Goal: Task Accomplishment & Management: Complete application form

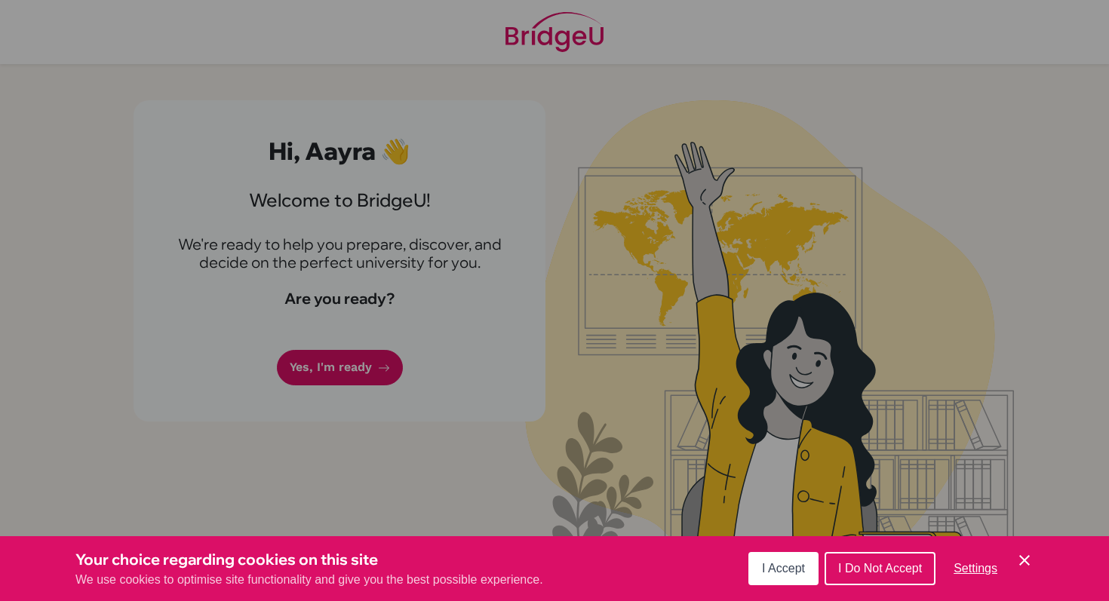
click at [783, 571] on span "I Accept" at bounding box center [783, 568] width 43 height 13
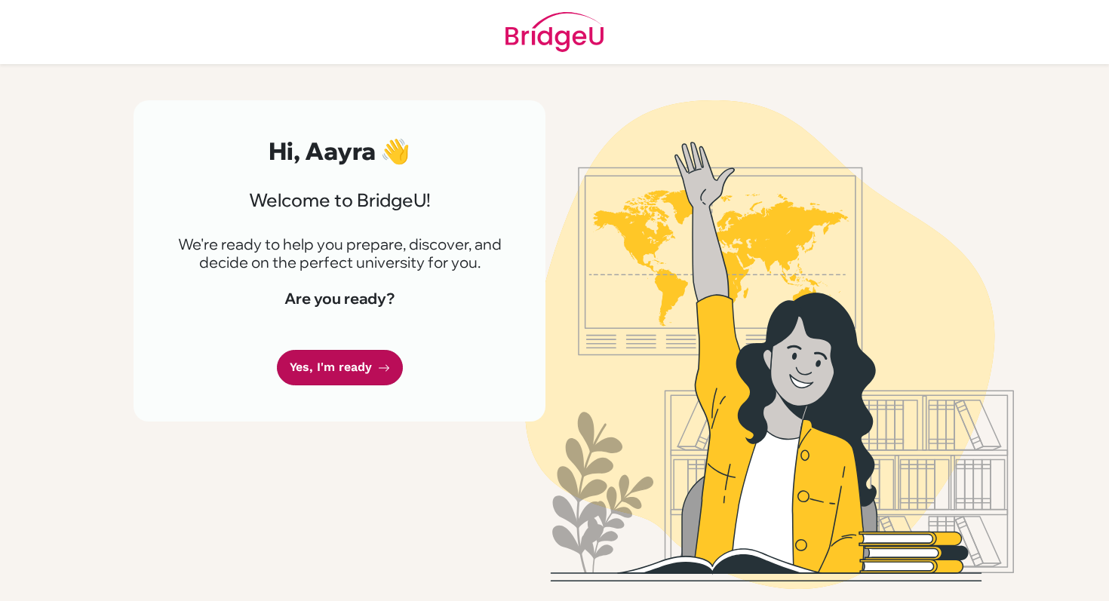
click at [355, 374] on link "Yes, I'm ready" at bounding box center [340, 367] width 126 height 35
click at [350, 373] on link "Yes, I'm ready" at bounding box center [340, 367] width 126 height 35
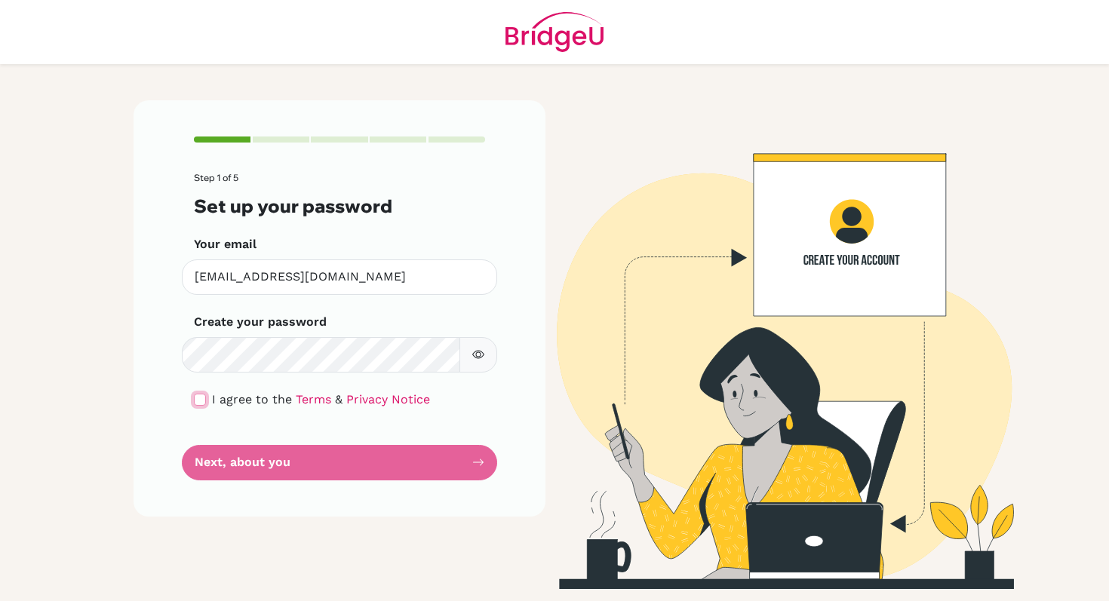
click at [201, 400] on input "checkbox" at bounding box center [200, 400] width 12 height 12
checkbox input "true"
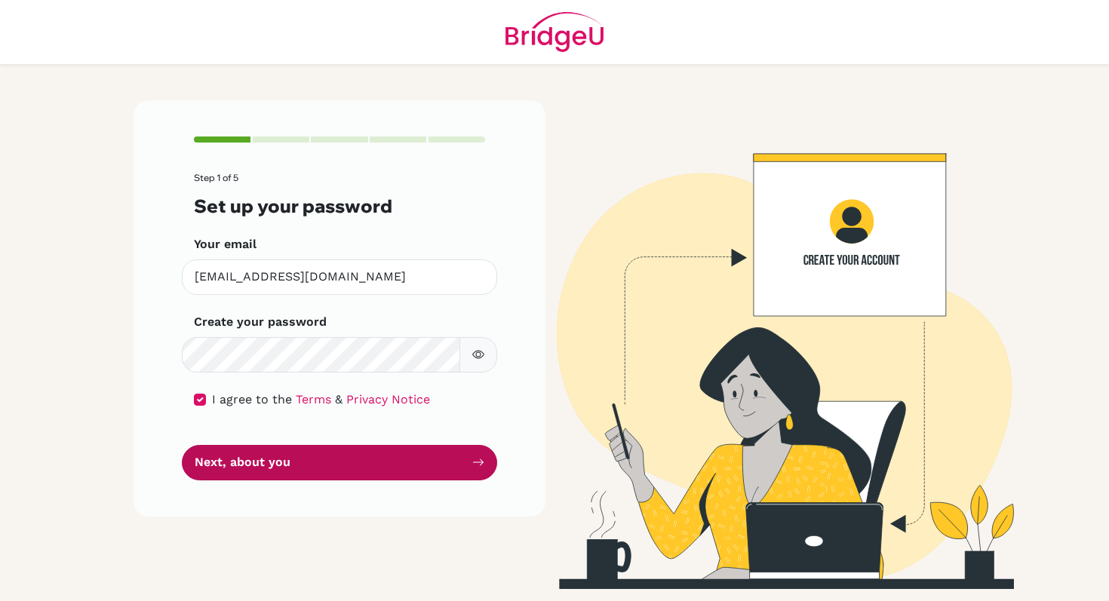
click at [416, 466] on button "Next, about you" at bounding box center [339, 462] width 315 height 35
